Goal: Find contact information: Find contact information

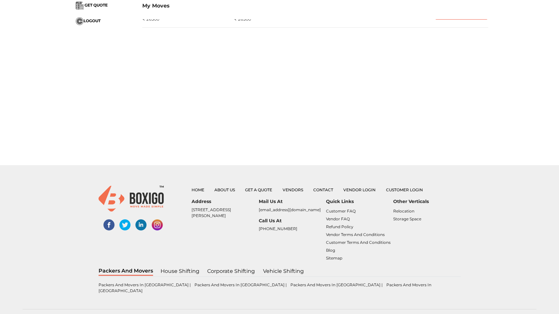
scroll to position [121, 0]
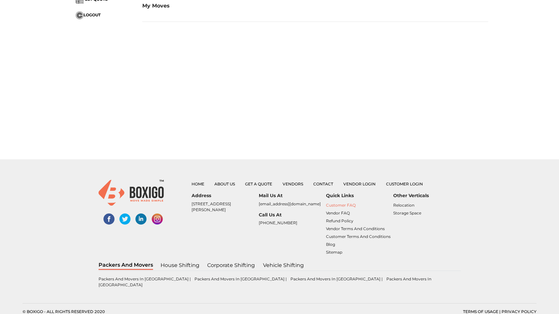
click at [342, 205] on link "Customer FAQ" at bounding box center [341, 205] width 30 height 5
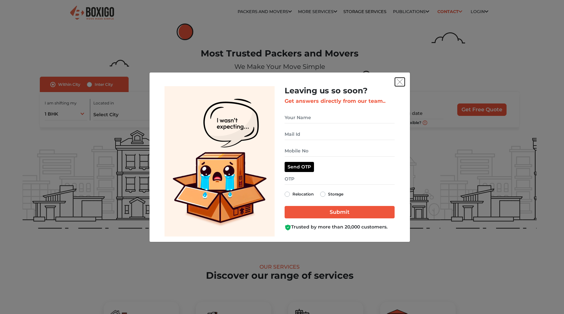
click at [397, 85] on img "get free quote dialog" at bounding box center [400, 82] width 6 height 6
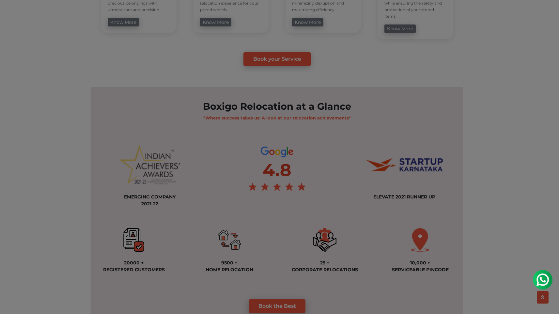
scroll to position [375, 0]
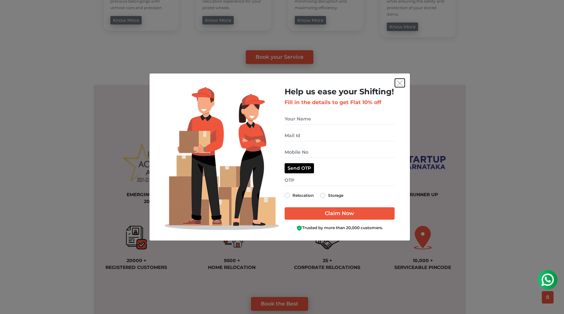
click at [402, 84] on img "get free quote dialog" at bounding box center [400, 83] width 6 height 6
